Goal: Information Seeking & Learning: Learn about a topic

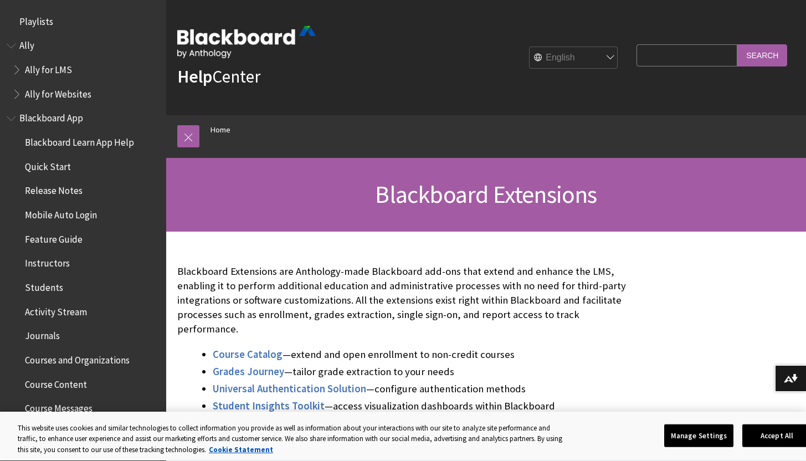
scroll to position [1080, 0]
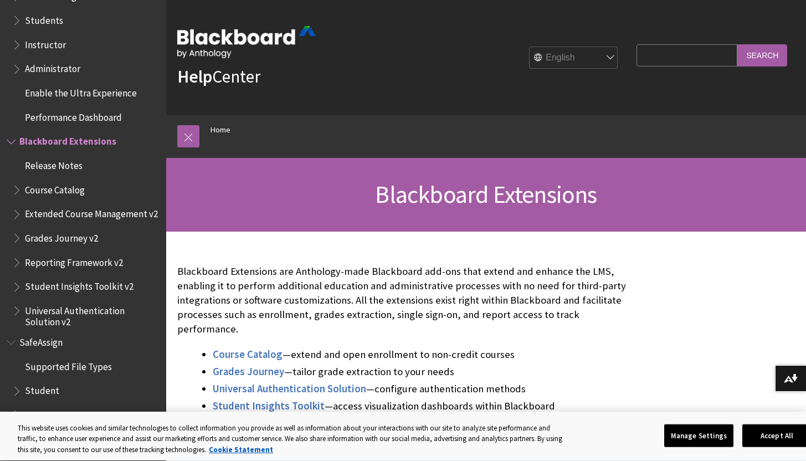
click at [268, 245] on div "Blackboard Extensions are Anthology-made Blackboard add-ons that extend and enh…" at bounding box center [404, 364] width 476 height 265
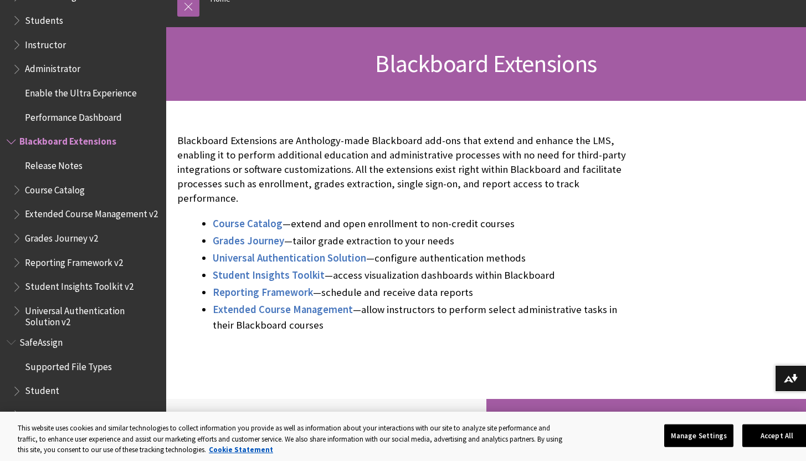
scroll to position [133, 0]
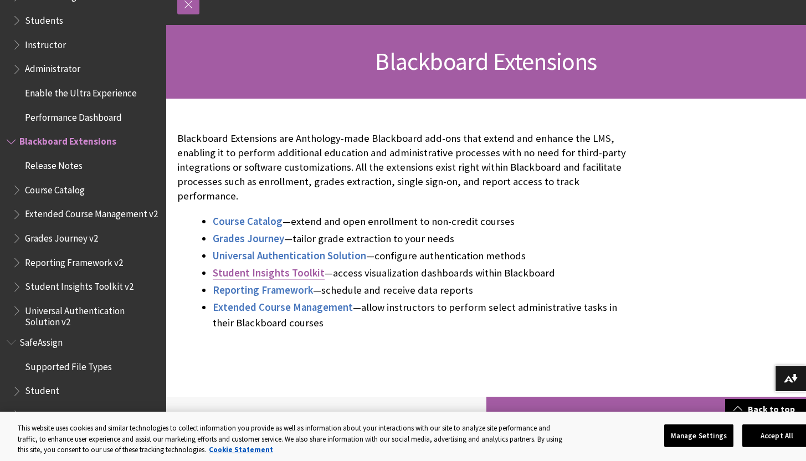
click at [274, 266] on span "Student Insights Toolkit" at bounding box center [269, 272] width 112 height 13
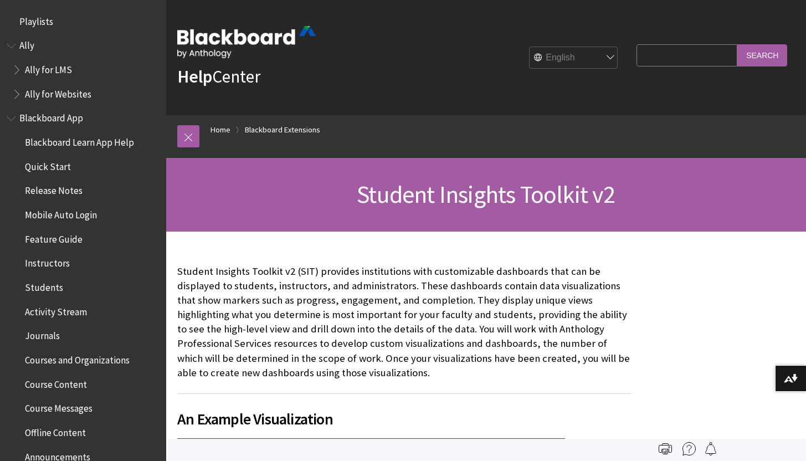
scroll to position [1176, 0]
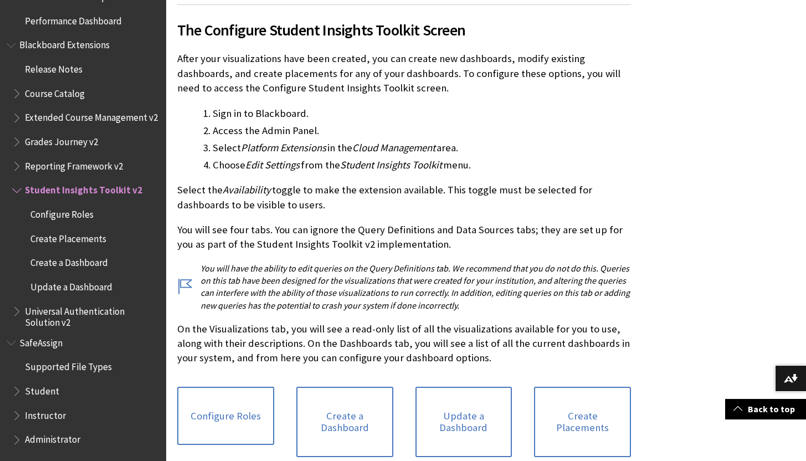
scroll to position [1041, 0]
click at [395, 321] on p "On the Visualizations tab, you will see a read-only list of all the visualizati…" at bounding box center [404, 343] width 454 height 44
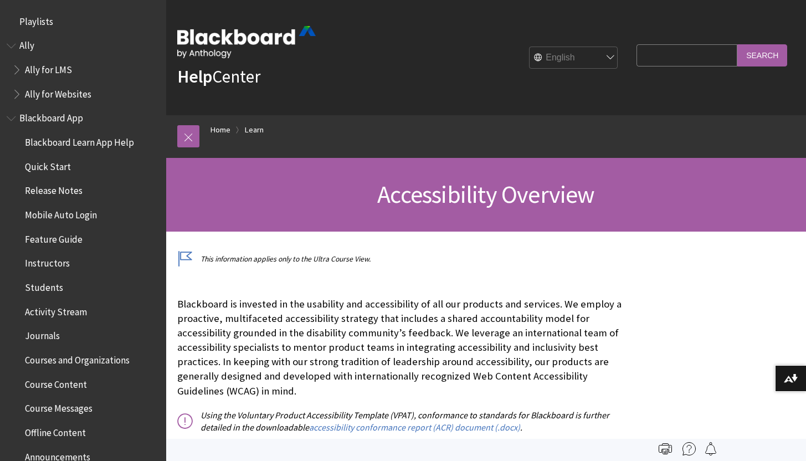
scroll to position [963, 0]
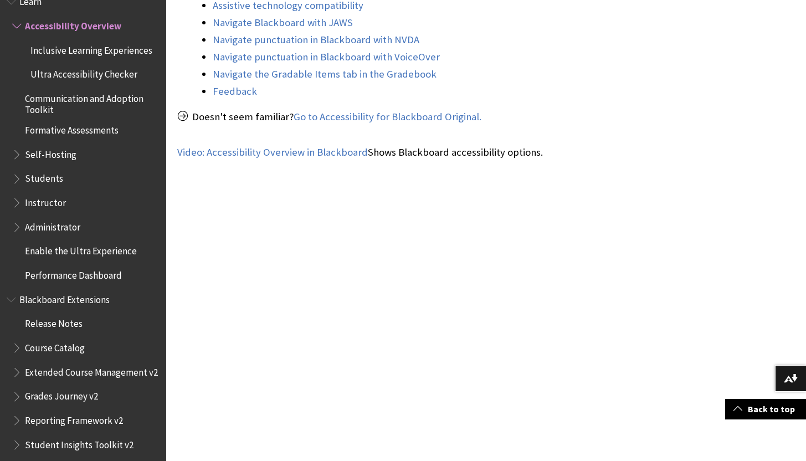
scroll to position [576, 0]
